Goal: Information Seeking & Learning: Find contact information

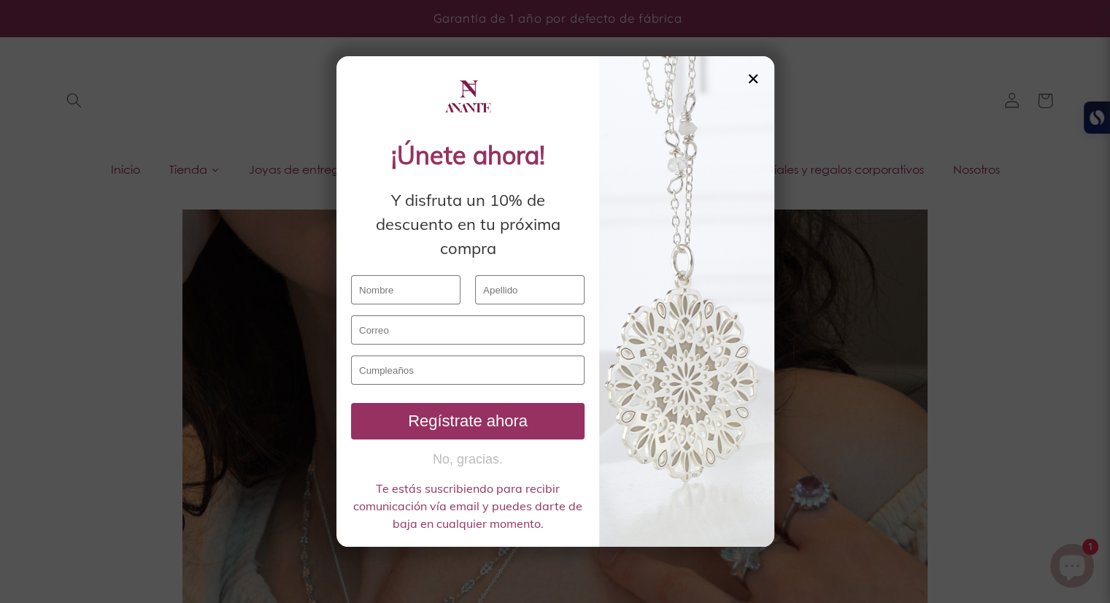
click at [759, 71] on div "✕ ¡Únete ahora! Y disfruta un 10% de descuento en tu próxima compra Regístrate …" at bounding box center [555, 301] width 438 height 490
click at [756, 77] on div "✕" at bounding box center [752, 79] width 13 height 16
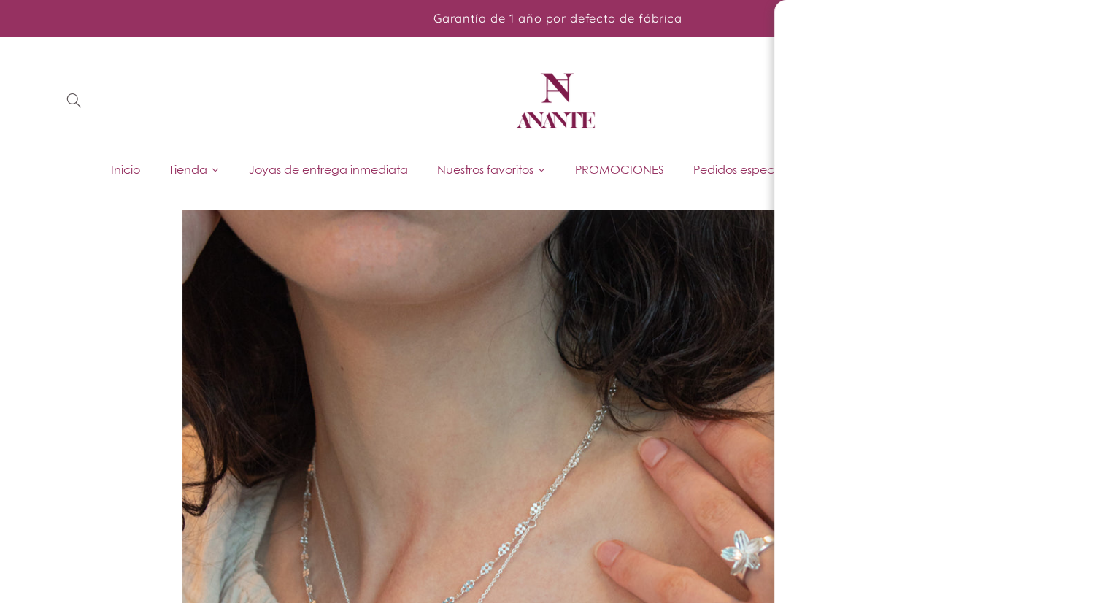
drag, startPoint x: 524, startPoint y: 118, endPoint x: 546, endPoint y: 116, distance: 22.0
click at [524, 118] on img at bounding box center [555, 101] width 88 height 88
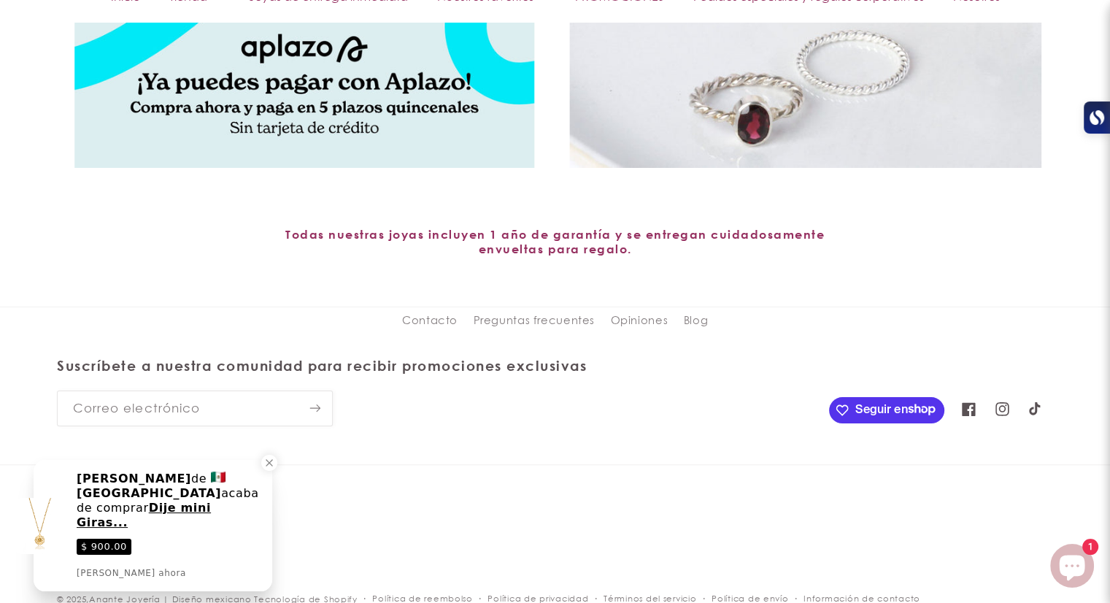
scroll to position [5806, 0]
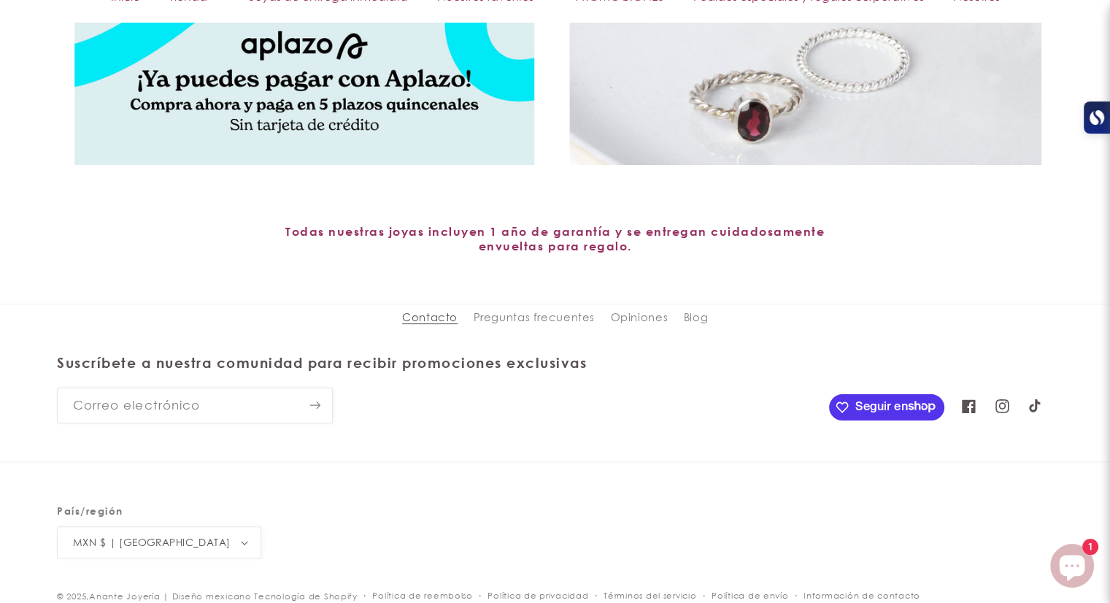
click at [431, 325] on link "Contacto" at bounding box center [429, 319] width 55 height 23
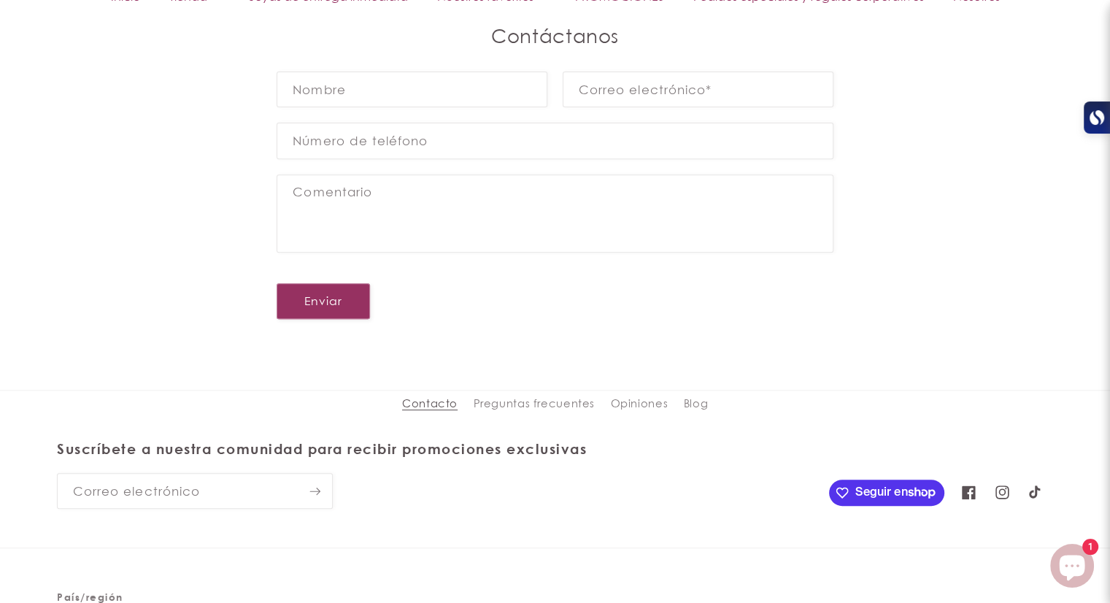
scroll to position [643, 0]
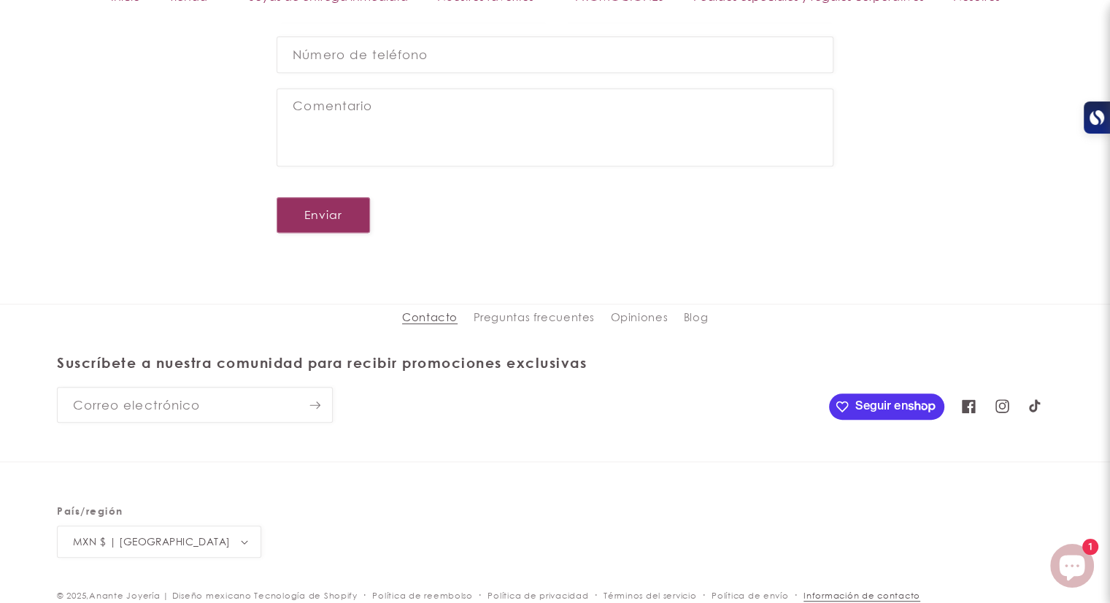
click at [890, 593] on link "Información de contacto" at bounding box center [861, 595] width 117 height 14
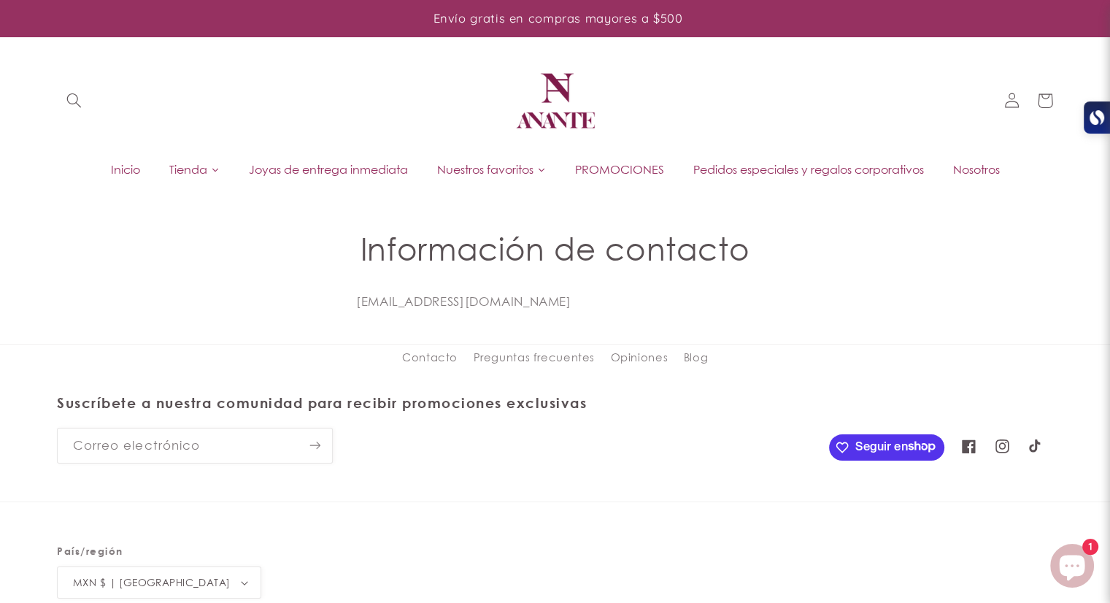
drag, startPoint x: 559, startPoint y: 301, endPoint x: 335, endPoint y: 298, distance: 224.0
click at [341, 298] on div "Información de contacto info@anantejoyeria.com" at bounding box center [554, 271] width 427 height 82
copy div "info@anantejoyeria.com"
